Goal: Information Seeking & Learning: Learn about a topic

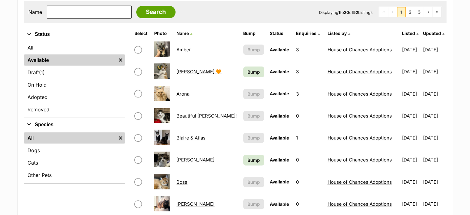
scroll to position [124, 0]
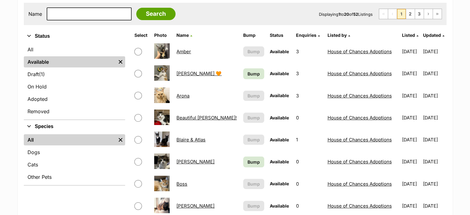
click at [185, 71] on link "[PERSON_NAME] 🧡" at bounding box center [199, 74] width 45 height 6
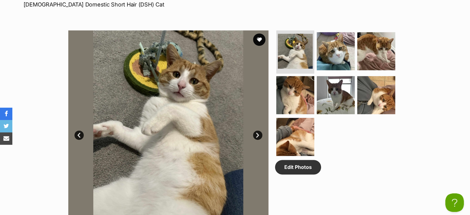
click at [255, 135] on link "Next" at bounding box center [257, 135] width 9 height 9
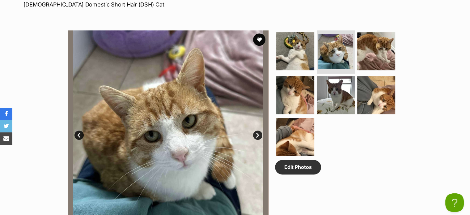
click at [255, 135] on link "Next" at bounding box center [257, 135] width 9 height 9
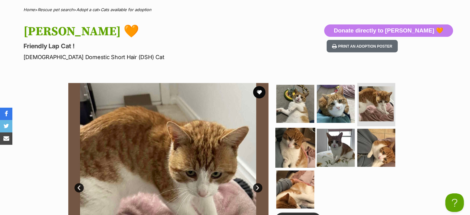
scroll to position [240, 0]
